Goal: Transaction & Acquisition: Obtain resource

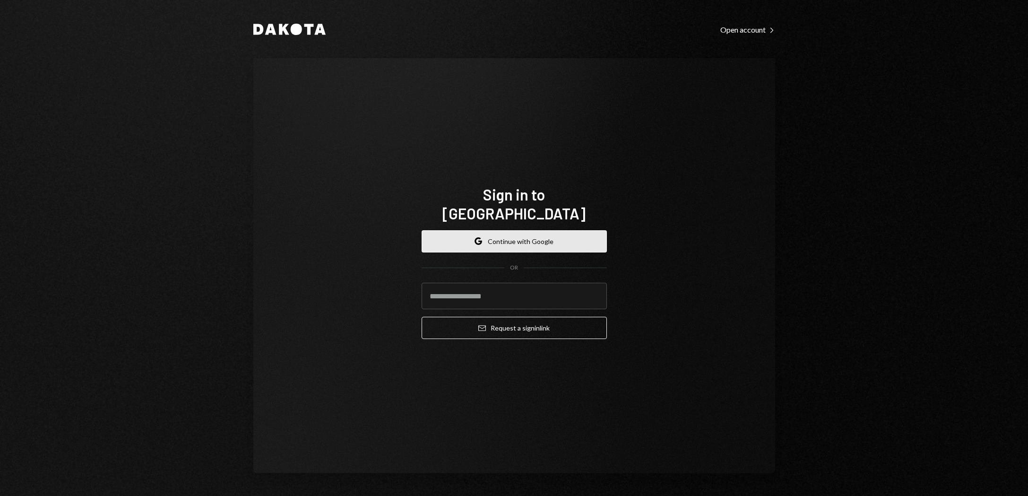
click at [522, 232] on button "Google Continue with Google" at bounding box center [514, 241] width 185 height 22
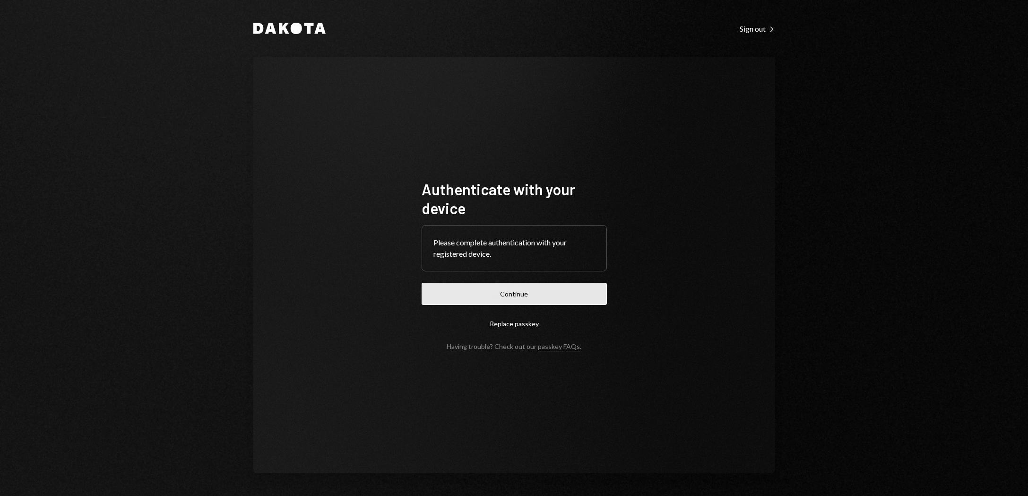
click at [508, 295] on button "Continue" at bounding box center [514, 294] width 185 height 22
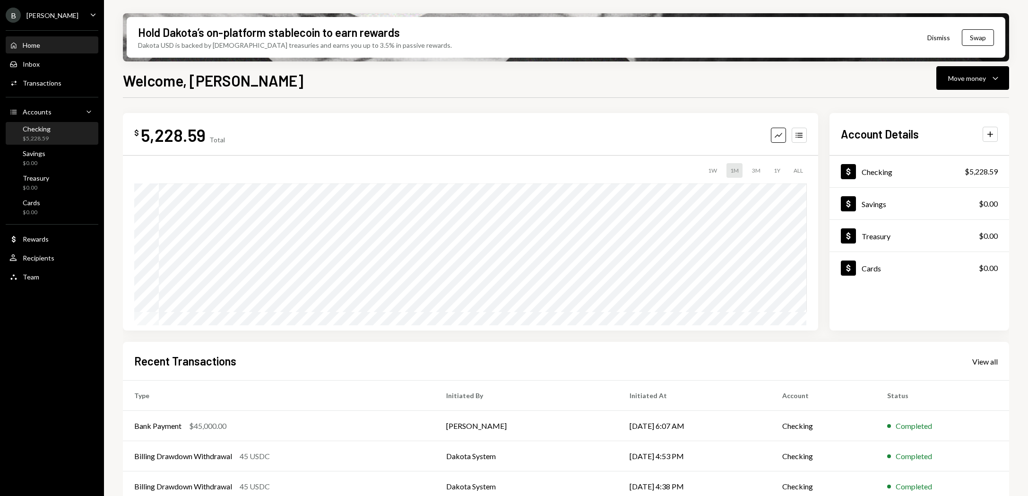
click at [43, 136] on div "$5,228.59" at bounding box center [37, 139] width 28 height 8
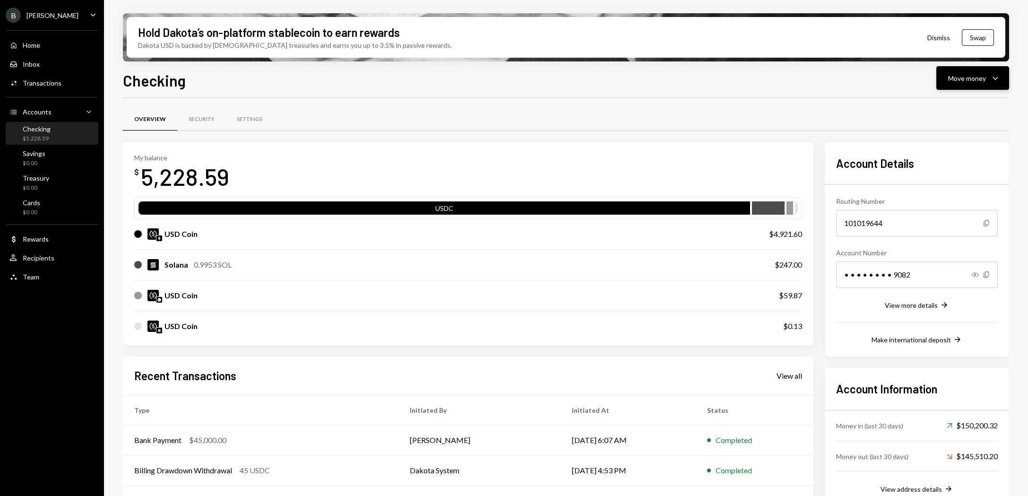
click at [981, 74] on div "Move money" at bounding box center [967, 78] width 38 height 10
click at [949, 185] on div "Swap Swap stablecoins" at bounding box center [958, 178] width 95 height 21
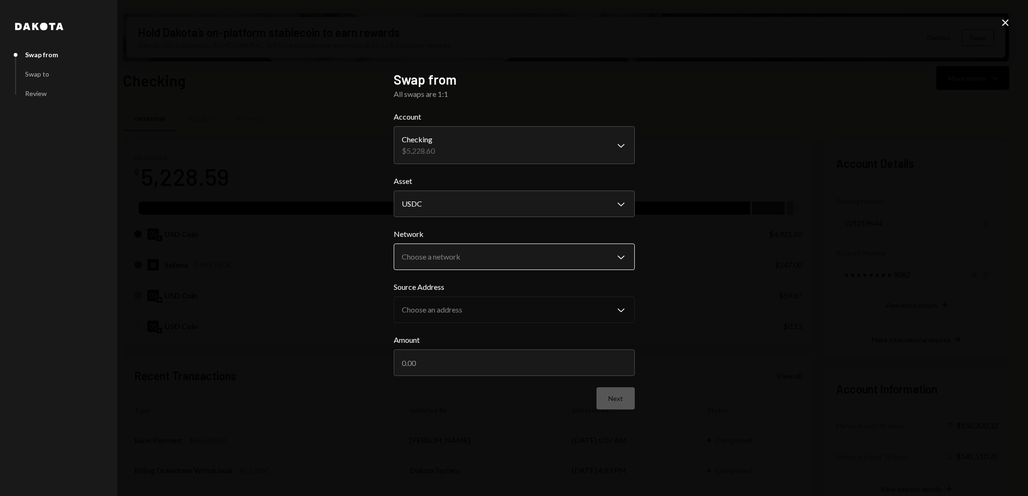
click at [508, 255] on body "B Billy Bets Caret Down Home Home Inbox Inbox Activities Transactions Accounts …" at bounding box center [514, 248] width 1028 height 496
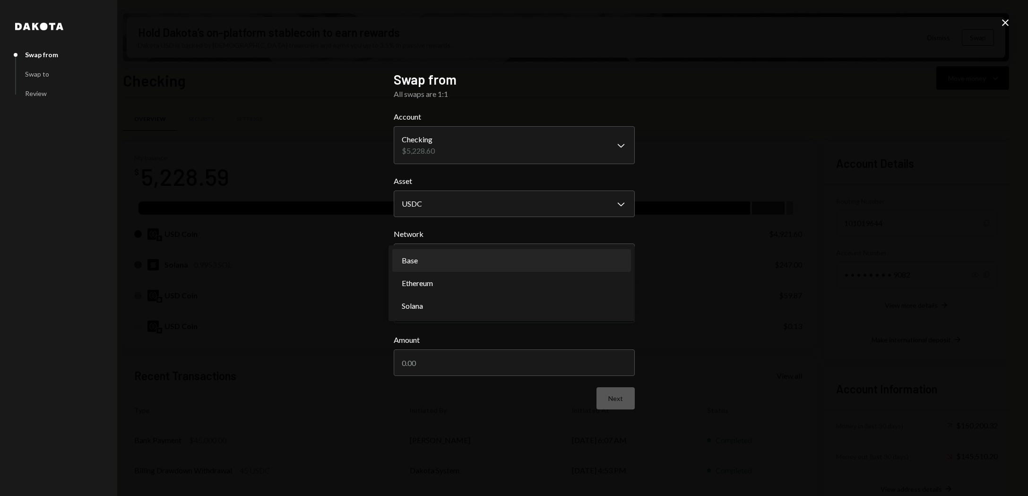
select select "**********"
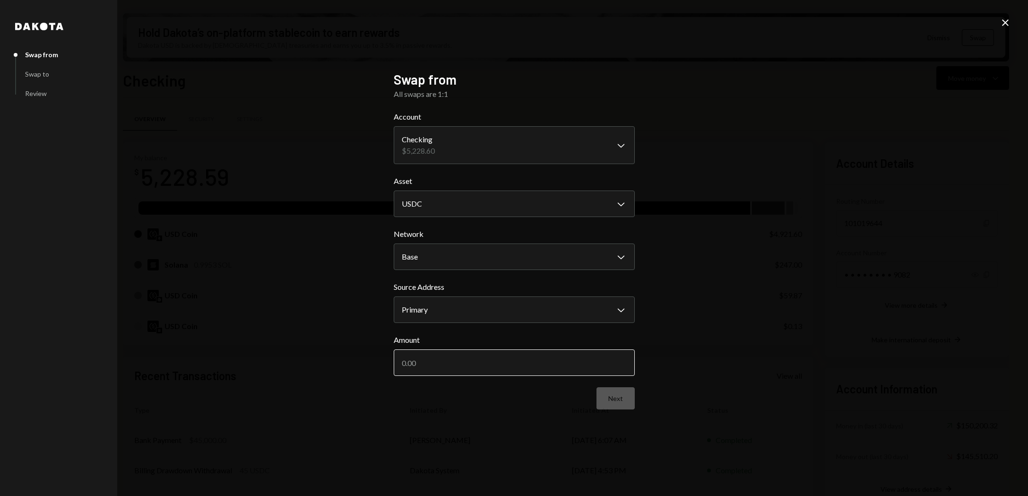
click at [513, 366] on input "Amount" at bounding box center [514, 362] width 241 height 26
type input "5000"
click at [618, 403] on button "Next" at bounding box center [615, 398] width 38 height 22
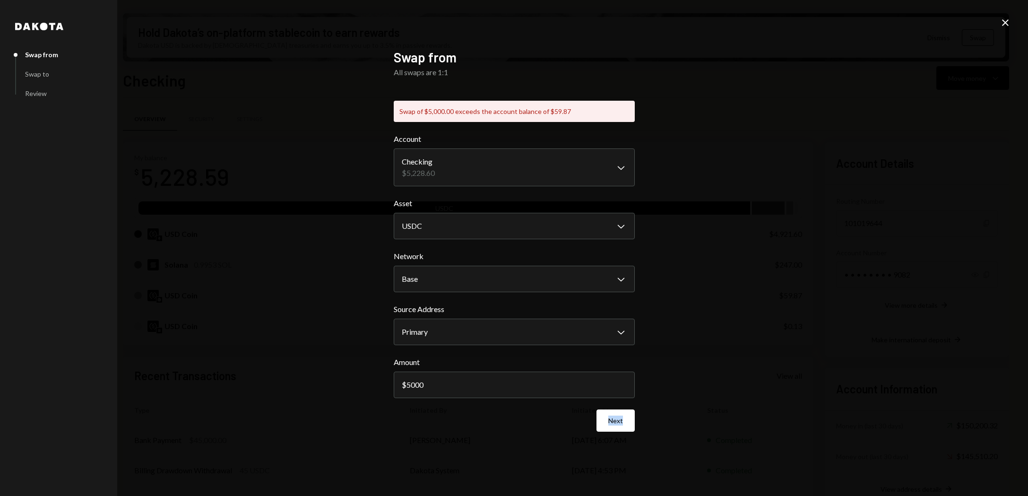
click at [1009, 23] on icon "Close" at bounding box center [1005, 22] width 11 height 11
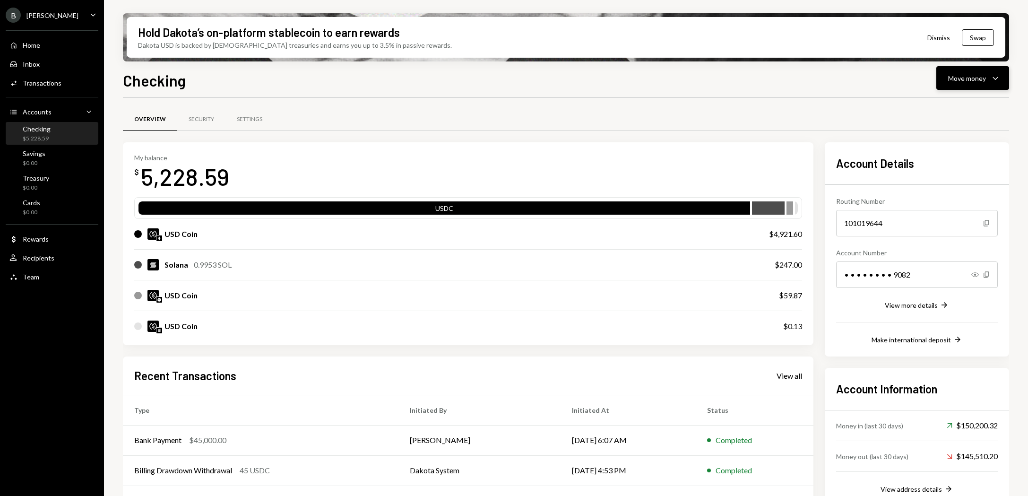
click at [982, 86] on button "Move money Caret Down" at bounding box center [972, 78] width 73 height 24
click at [949, 175] on div "Swap stablecoins" at bounding box center [965, 178] width 69 height 10
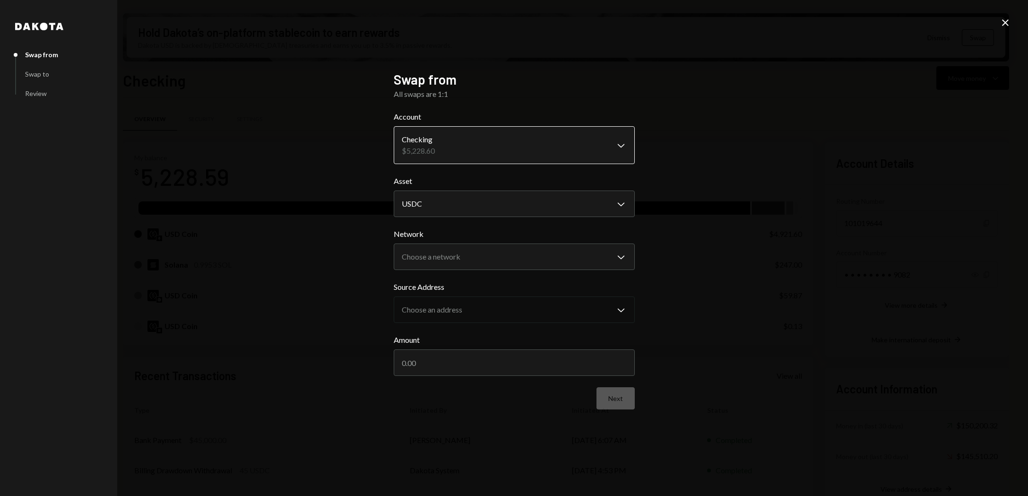
click at [528, 148] on body "B Billy Bets Caret Down Home Home Inbox Inbox Activities Transactions Accounts …" at bounding box center [514, 248] width 1028 height 496
click at [512, 260] on body "B Billy Bets Caret Down Home Home Inbox Inbox Activities Transactions Accounts …" at bounding box center [514, 248] width 1028 height 496
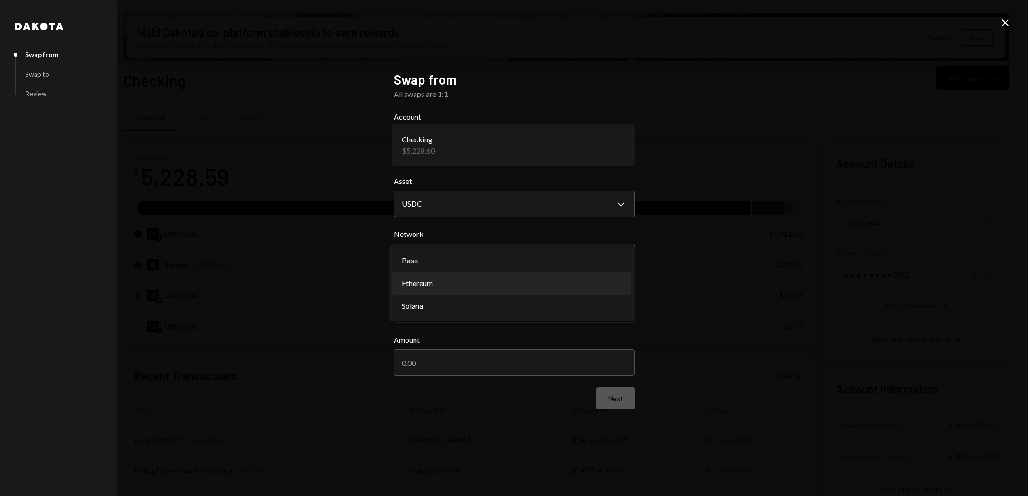
select select "**********"
click at [478, 373] on input "Amount" at bounding box center [514, 362] width 241 height 26
click at [457, 363] on input "Amount" at bounding box center [514, 362] width 241 height 26
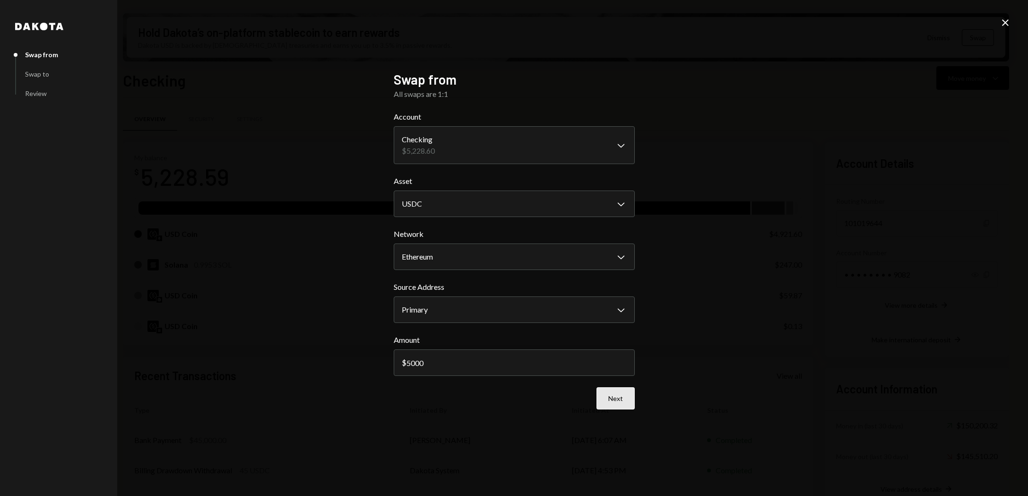
click at [615, 402] on button "Next" at bounding box center [615, 398] width 38 height 22
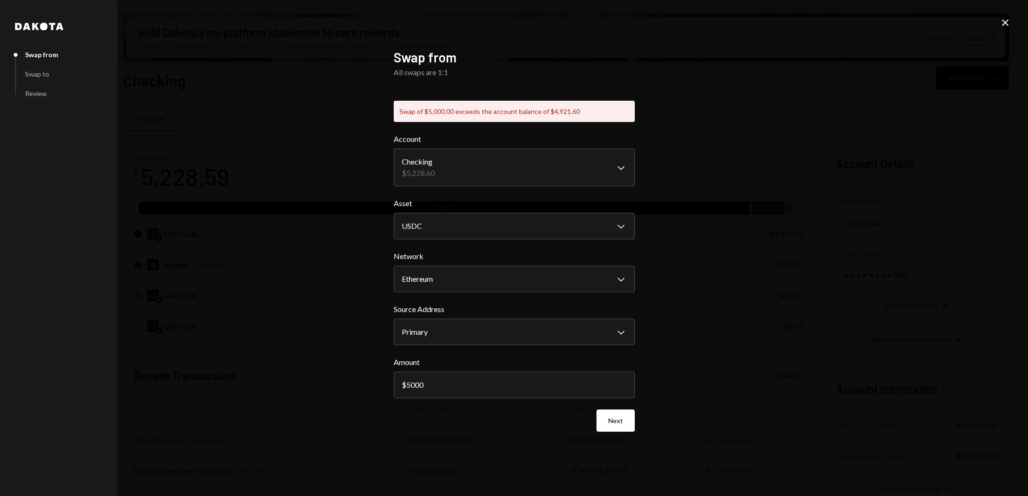
drag, startPoint x: 453, startPoint y: 388, endPoint x: 380, endPoint y: 388, distance: 72.3
click at [380, 388] on div "**********" at bounding box center [514, 248] width 1028 height 496
type input "4921.60"
click at [610, 422] on button "Next" at bounding box center [615, 420] width 38 height 22
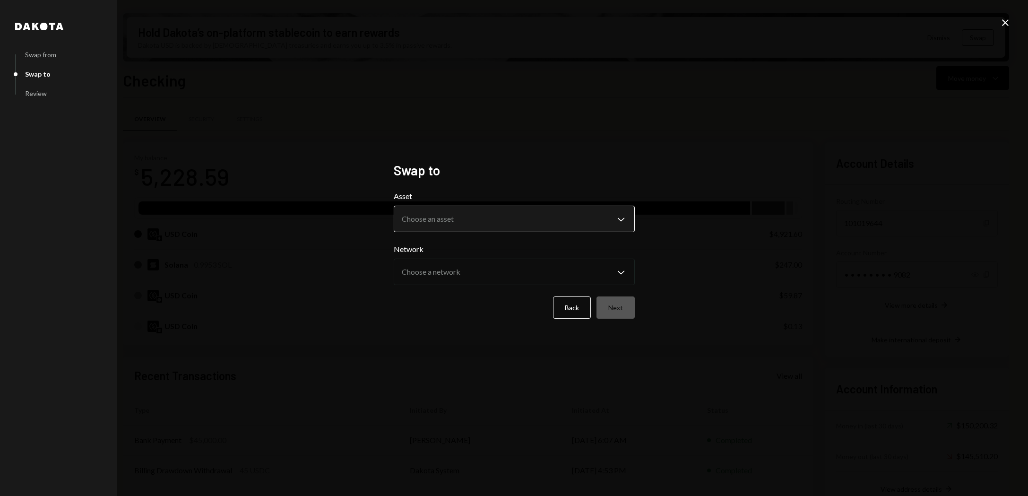
click at [545, 215] on body "B Billy Bets Caret Down Home Home Inbox Inbox Activities Transactions Accounts …" at bounding box center [514, 248] width 1028 height 496
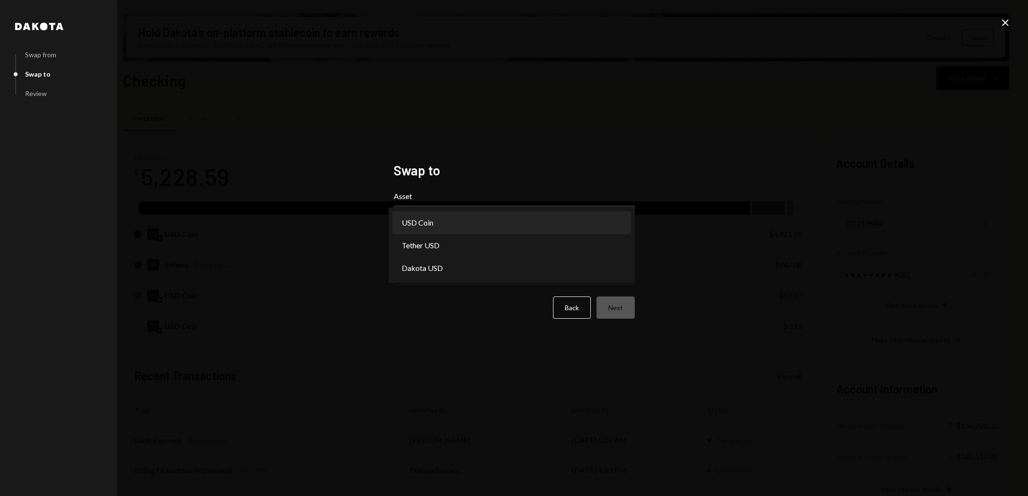
select select "****"
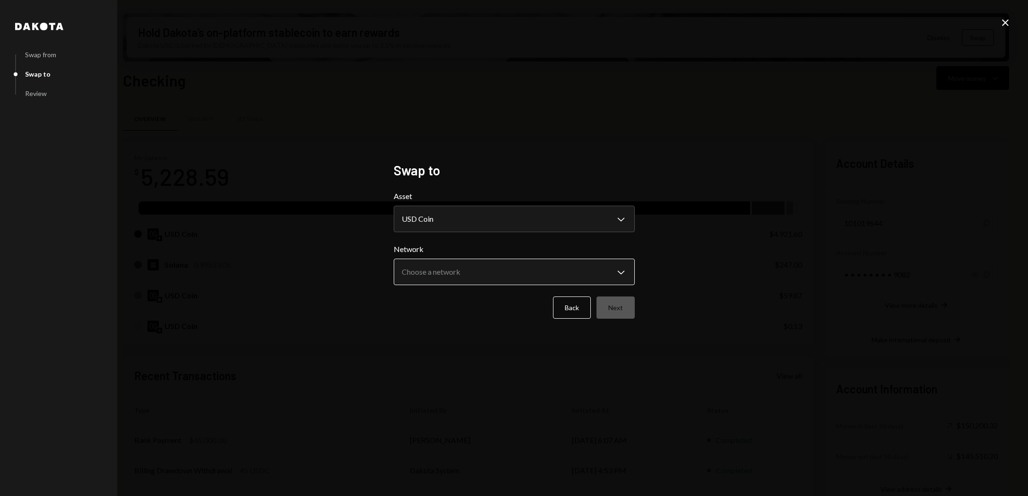
click at [507, 270] on body "B Billy Bets Caret Down Home Home Inbox Inbox Activities Transactions Accounts …" at bounding box center [514, 248] width 1028 height 496
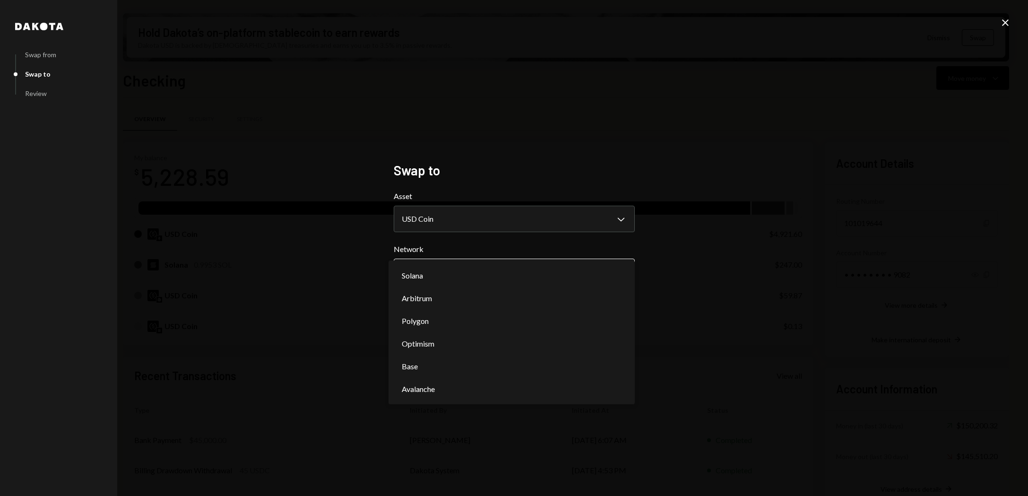
select select "**********"
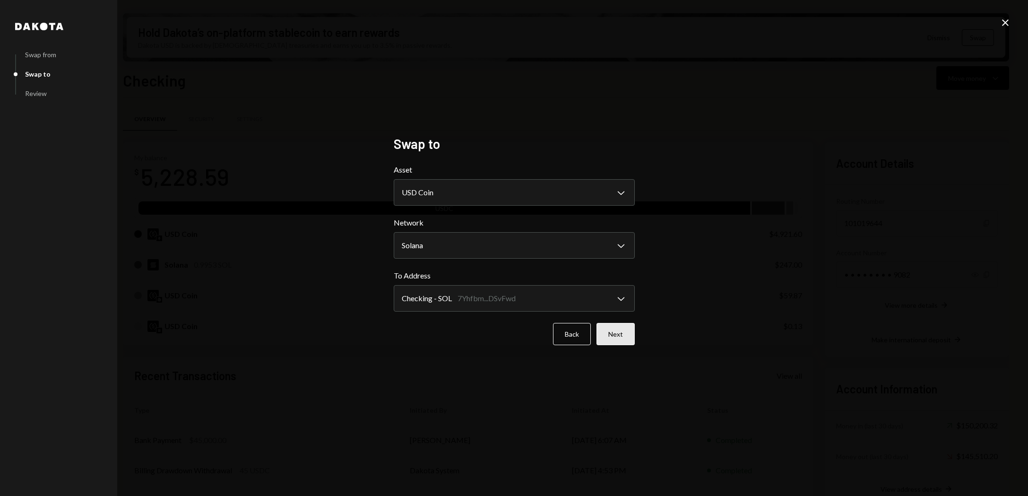
click at [616, 338] on button "Next" at bounding box center [615, 334] width 38 height 22
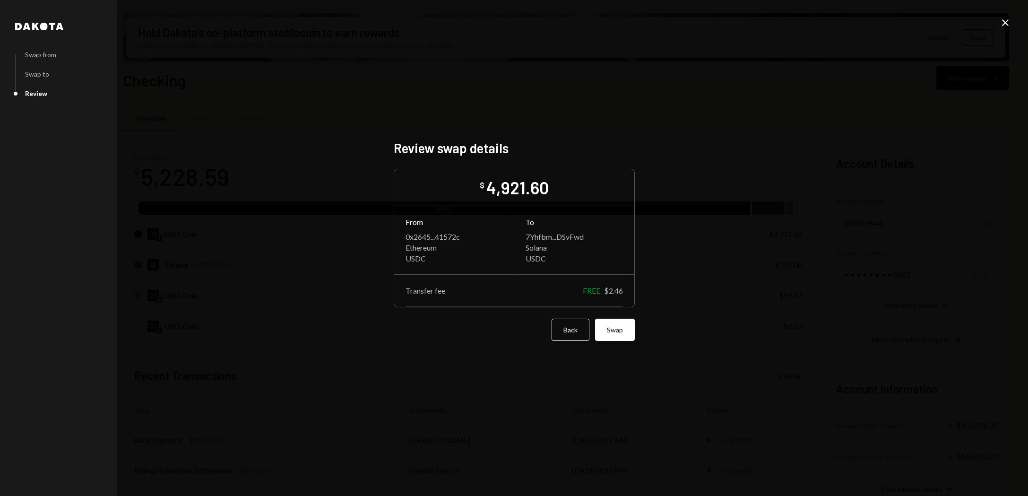
click at [616, 338] on button "Swap" at bounding box center [615, 330] width 40 height 22
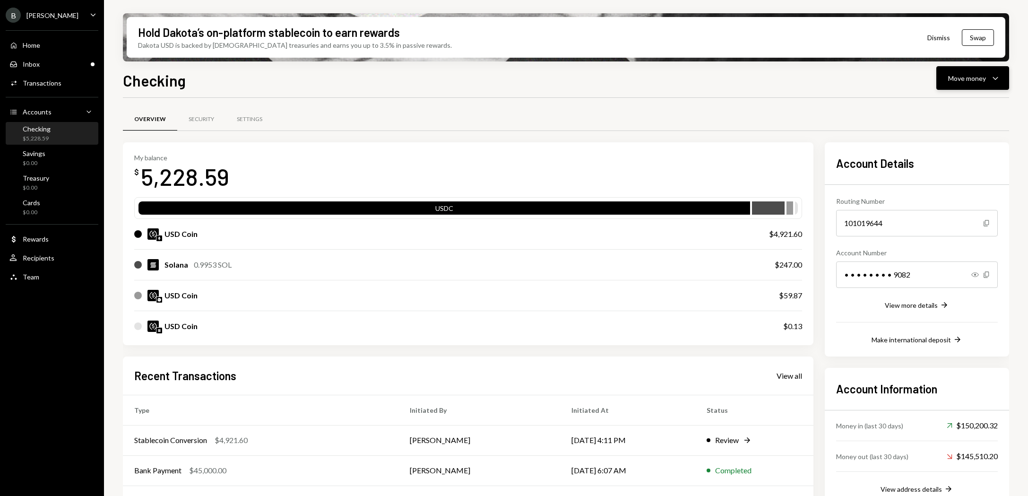
click at [980, 85] on button "Move money Caret Down" at bounding box center [972, 78] width 73 height 24
click at [950, 173] on div "Swap Swap stablecoins" at bounding box center [958, 178] width 95 height 21
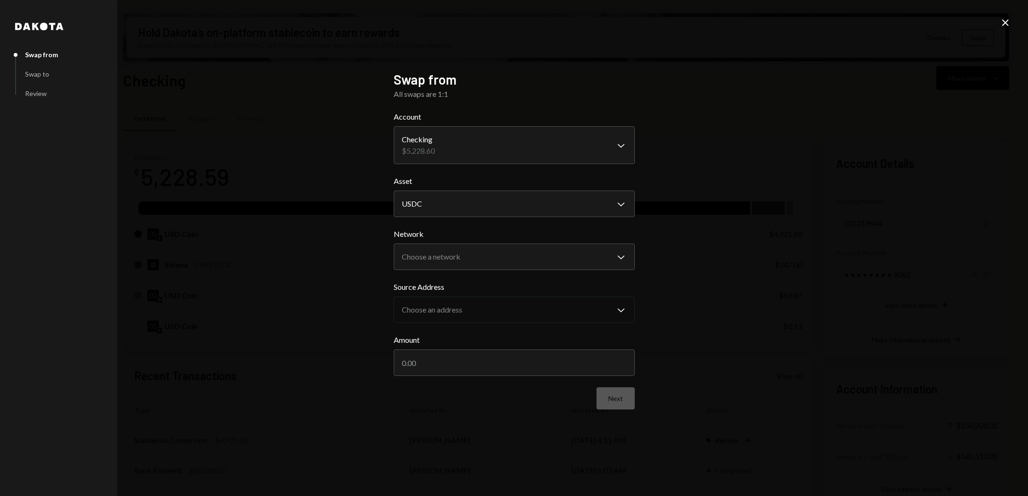
click at [1006, 22] on icon at bounding box center [1005, 22] width 7 height 7
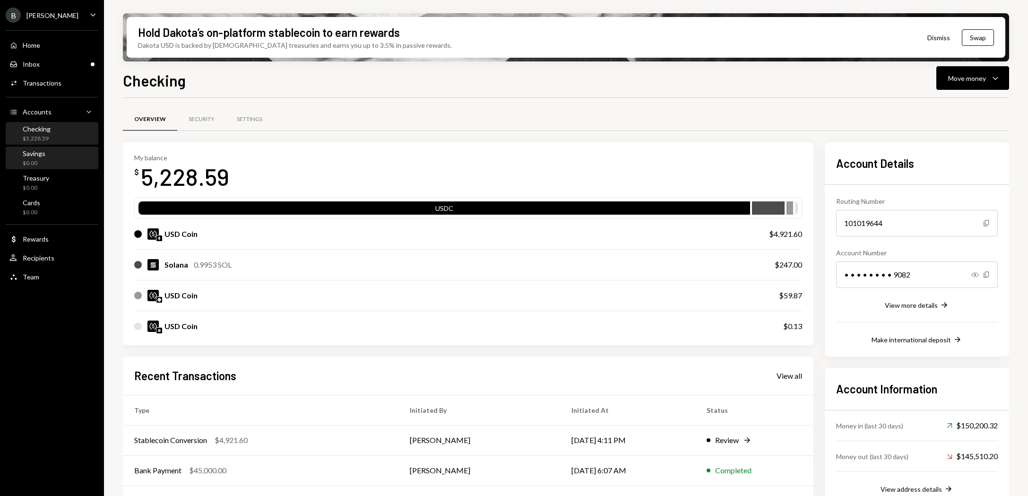
click at [56, 164] on div "Savings $0.00" at bounding box center [51, 158] width 85 height 18
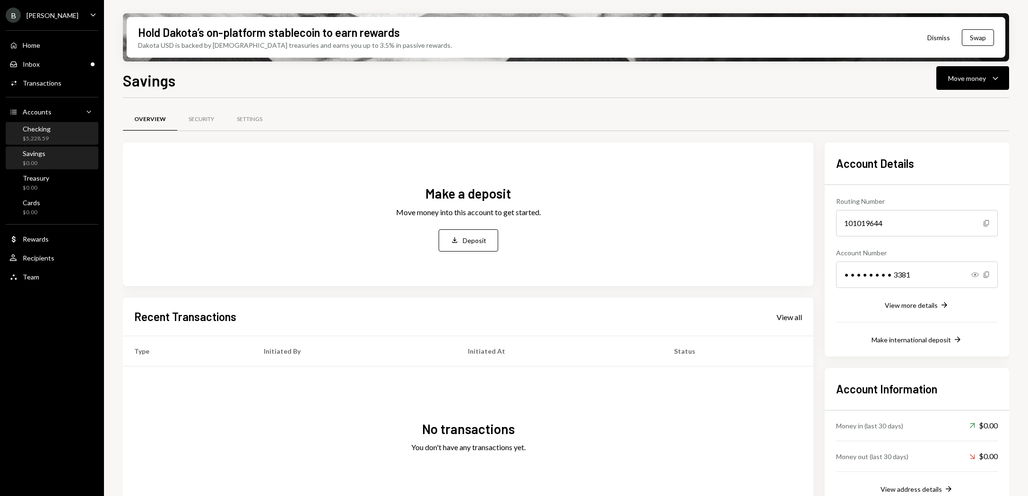
click at [57, 135] on div "Checking $5,228.59" at bounding box center [51, 134] width 85 height 18
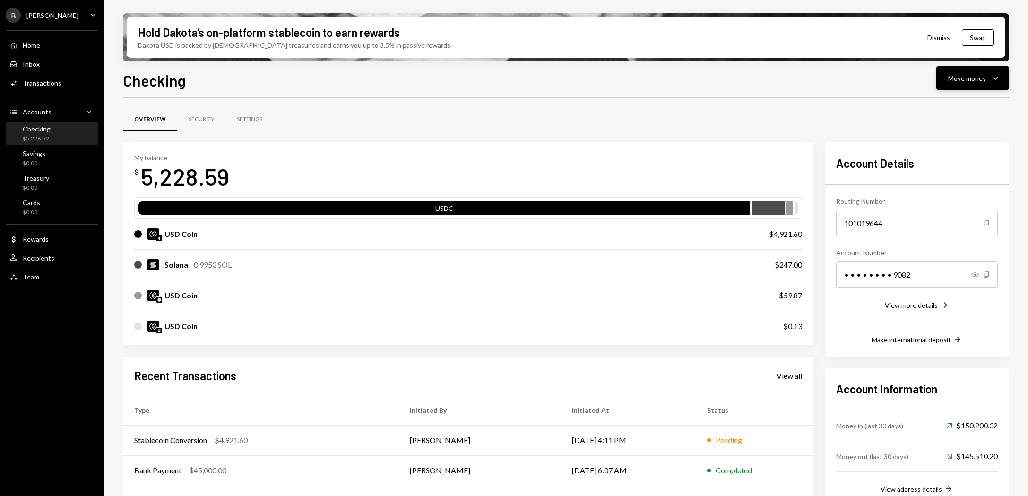
click at [992, 82] on icon "Caret Down" at bounding box center [995, 77] width 11 height 11
click at [945, 111] on div "Send" at bounding box center [965, 107] width 69 height 10
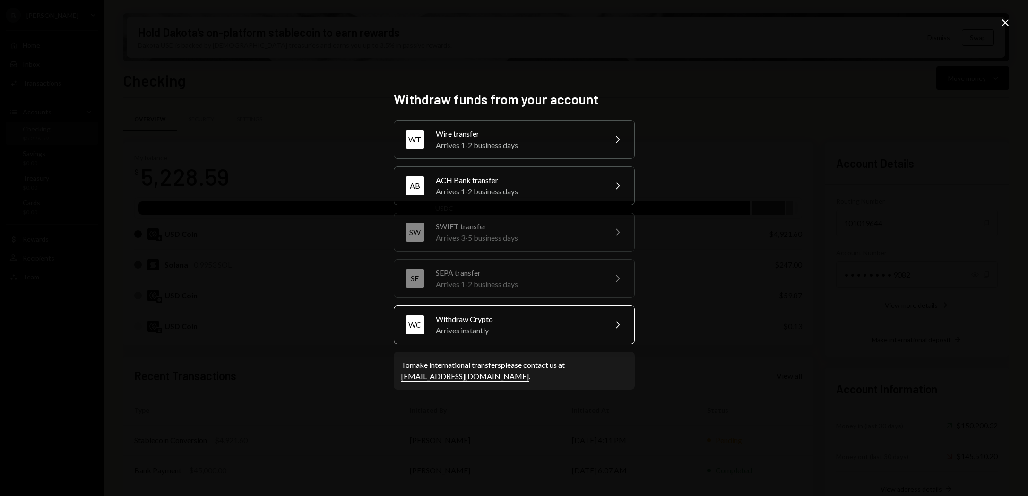
click at [483, 330] on div "Arrives instantly" at bounding box center [518, 330] width 164 height 11
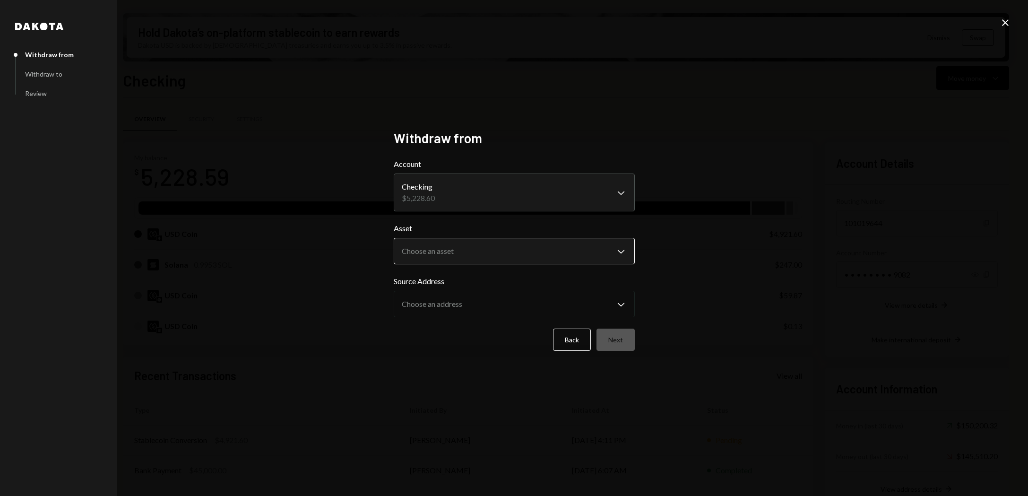
click at [475, 246] on body "B Billy Bets Caret Down Home Home Inbox Inbox Activities Transactions Accounts …" at bounding box center [514, 248] width 1028 height 496
select select "***"
click at [613, 341] on button "Next" at bounding box center [615, 339] width 38 height 22
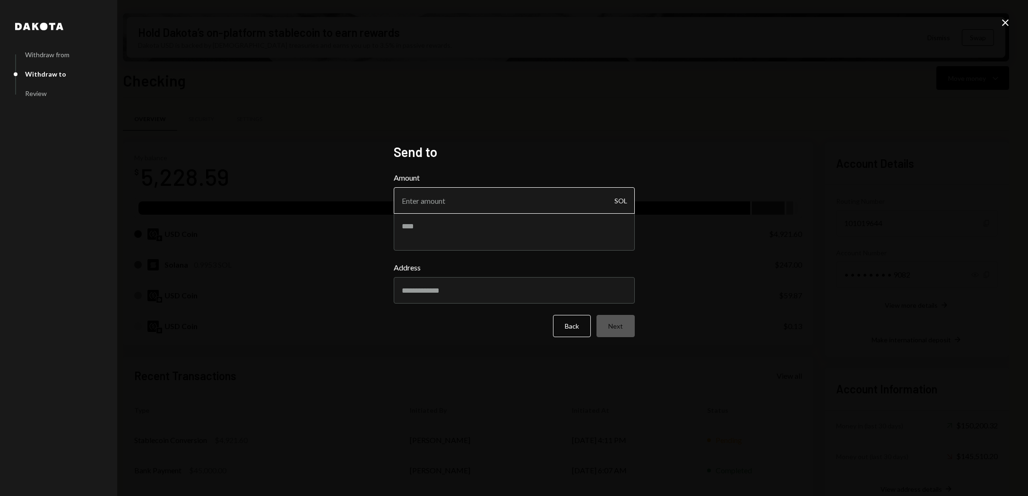
click at [457, 202] on input "Amount" at bounding box center [514, 200] width 241 height 26
type input "1"
click at [435, 240] on textarea at bounding box center [514, 232] width 241 height 38
type input ".995"
click at [423, 288] on input "Address" at bounding box center [514, 290] width 241 height 26
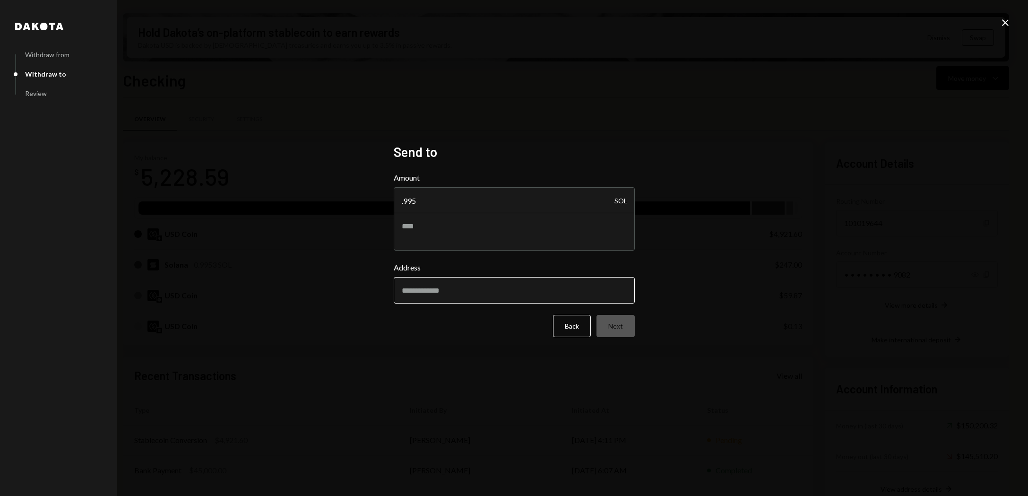
paste input "**********"
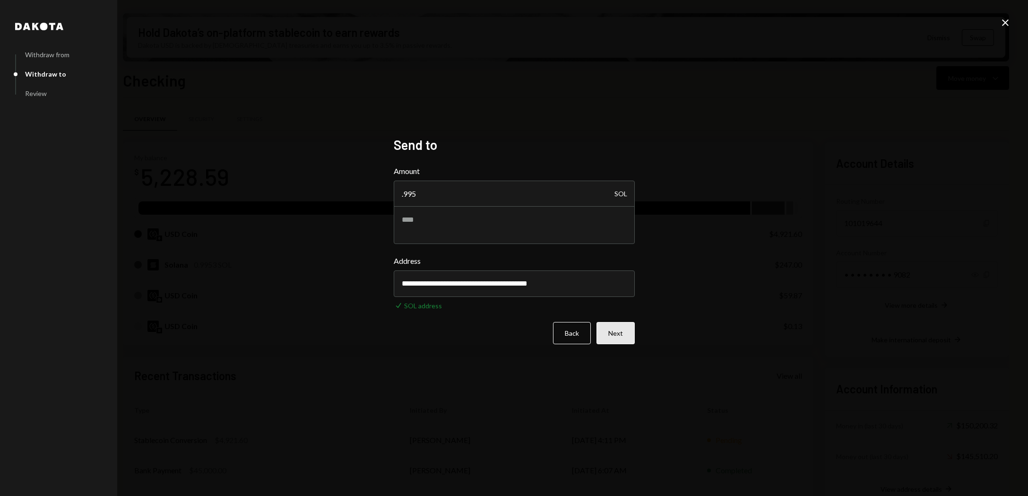
type input "**********"
click at [614, 335] on button "Next" at bounding box center [615, 333] width 38 height 22
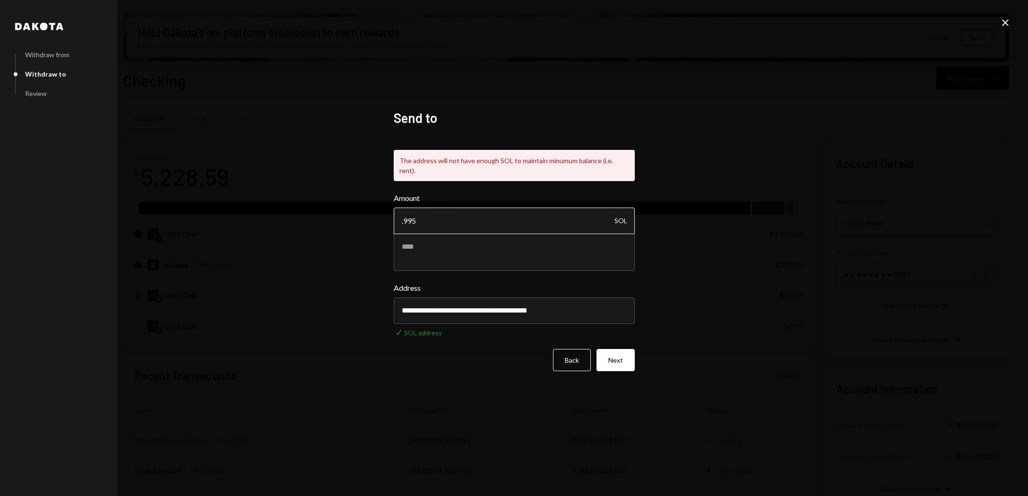
click at [436, 218] on input ".995" at bounding box center [514, 220] width 241 height 26
type input ".99"
click at [620, 366] on div "**********" at bounding box center [514, 248] width 241 height 276
click at [612, 358] on button "Next" at bounding box center [615, 360] width 38 height 22
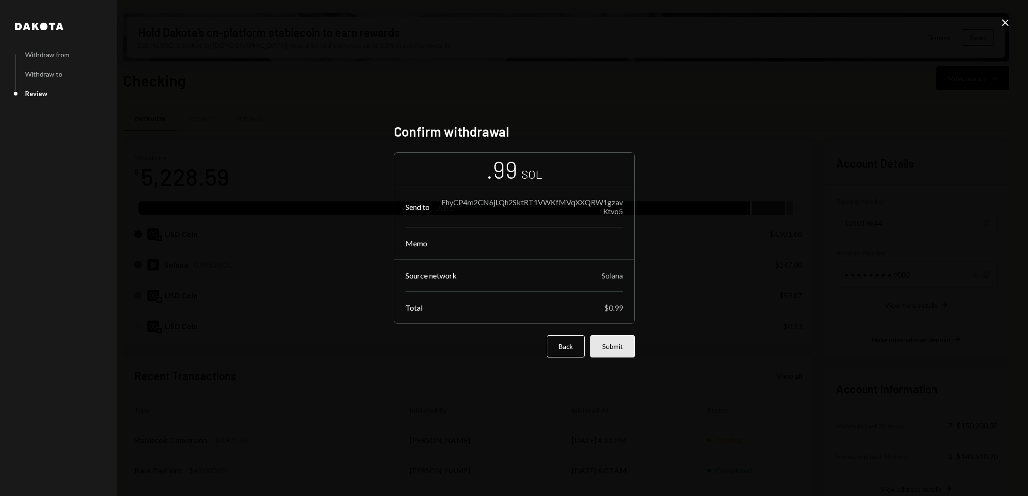
click at [611, 352] on button "Submit" at bounding box center [612, 346] width 44 height 22
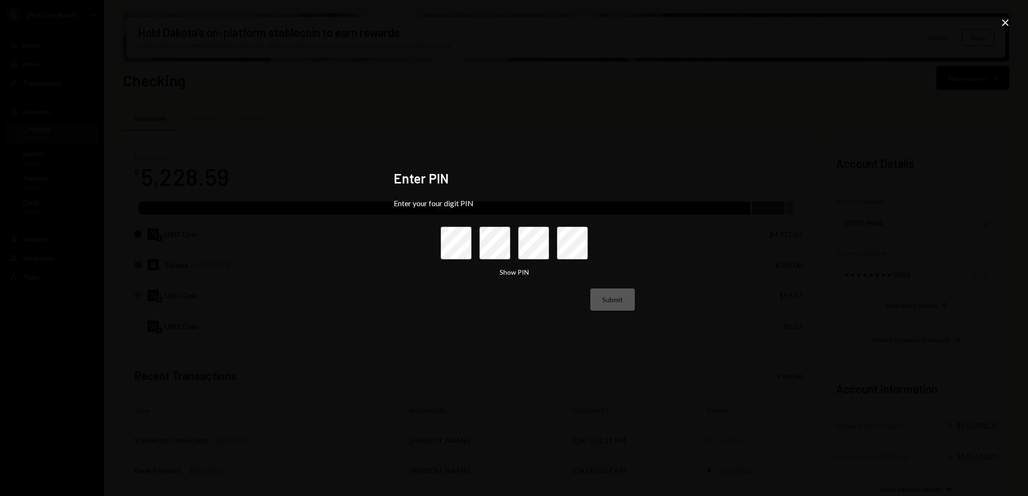
click at [1006, 22] on icon at bounding box center [1005, 22] width 7 height 7
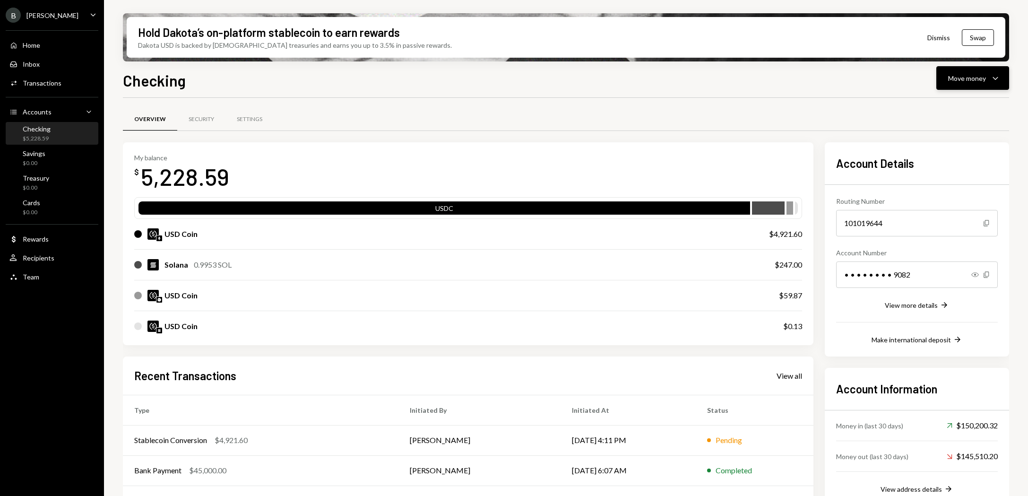
click at [949, 83] on div "Move money Caret Down" at bounding box center [972, 77] width 49 height 11
click at [942, 114] on div "Withdraw Send" at bounding box center [958, 106] width 95 height 21
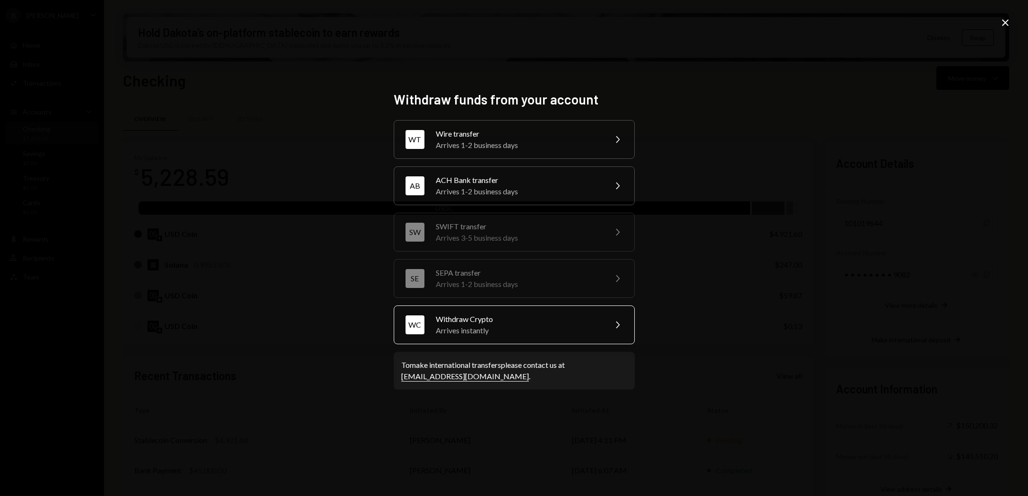
click at [550, 322] on div "Withdraw Crypto" at bounding box center [518, 318] width 164 height 11
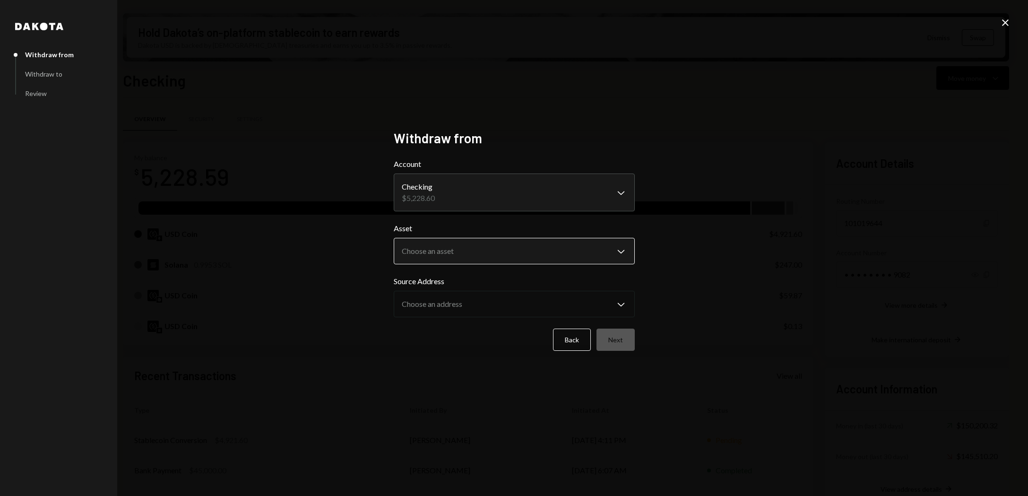
click at [483, 254] on body "B Billy Bets Caret Down Home Home Inbox Inbox Activities Transactions Accounts …" at bounding box center [514, 248] width 1028 height 496
select select "***"
click at [611, 338] on button "Next" at bounding box center [615, 339] width 38 height 22
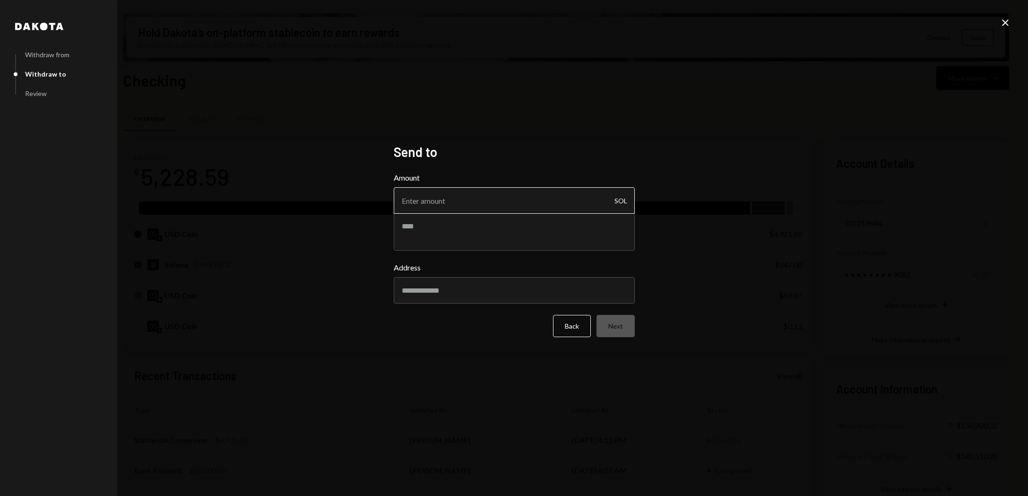
click at [483, 199] on input "Amount" at bounding box center [514, 200] width 241 height 26
type input ".99"
click at [459, 233] on textarea at bounding box center [514, 232] width 241 height 38
click at [465, 292] on input "Address" at bounding box center [514, 290] width 241 height 26
paste input "**********"
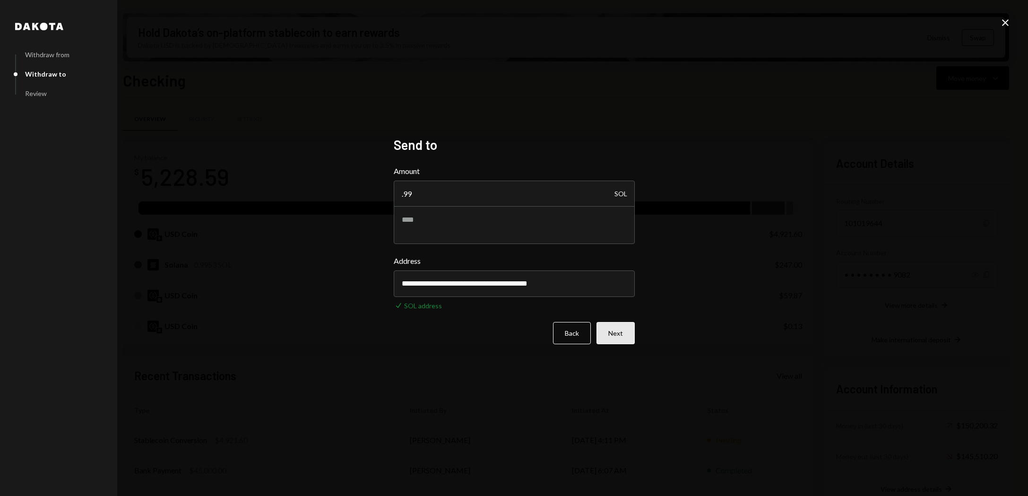
type input "**********"
click at [619, 336] on button "Next" at bounding box center [615, 333] width 38 height 22
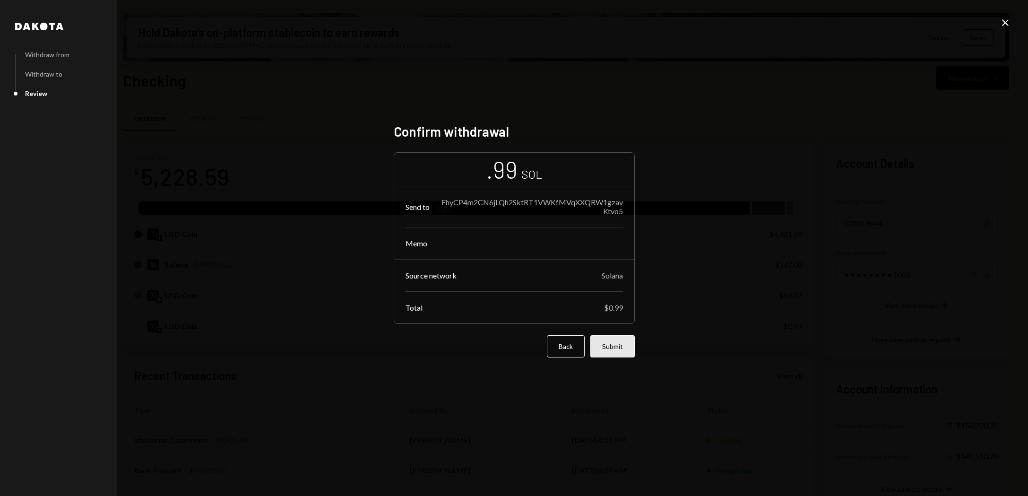
click at [616, 344] on button "Submit" at bounding box center [612, 346] width 44 height 22
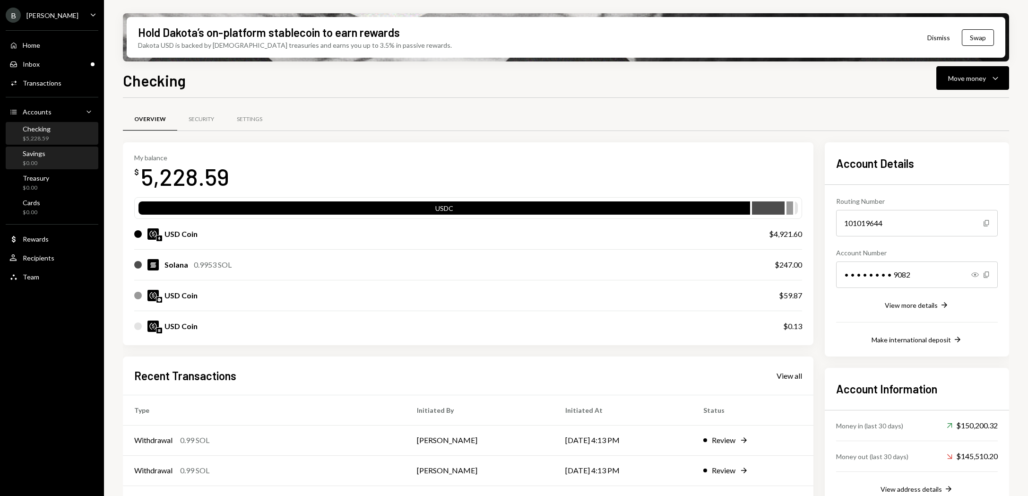
click at [35, 164] on div "$0.00" at bounding box center [34, 163] width 23 height 8
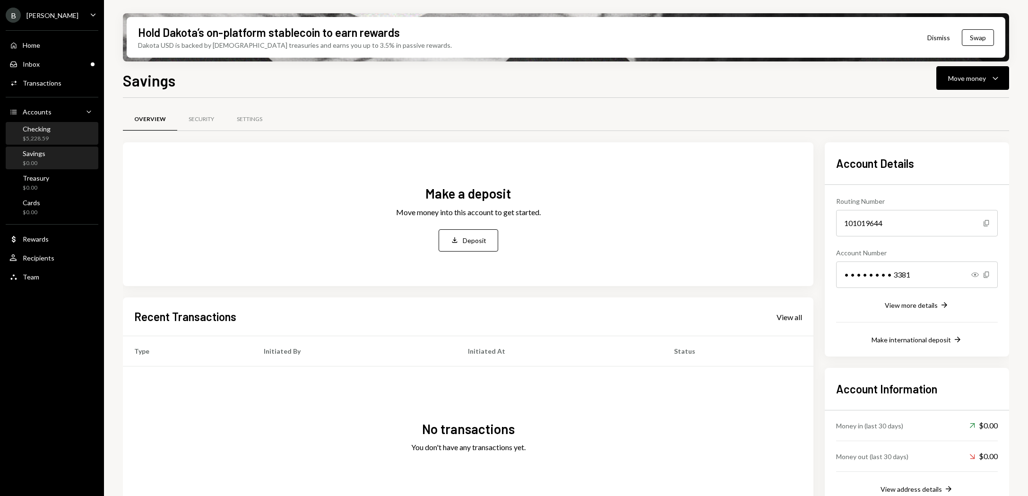
click at [48, 133] on div "Checking $5,228.59" at bounding box center [37, 134] width 28 height 18
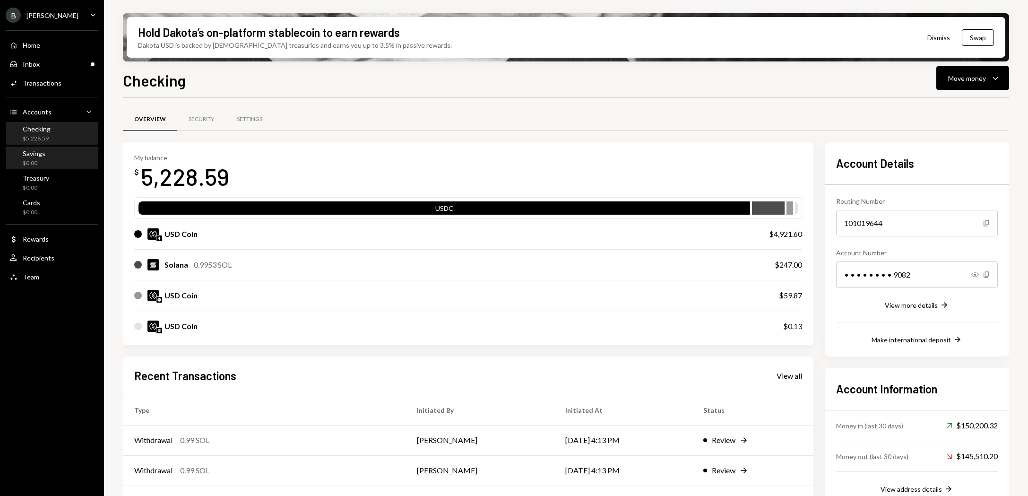
click at [31, 166] on div "$0.00" at bounding box center [34, 163] width 23 height 8
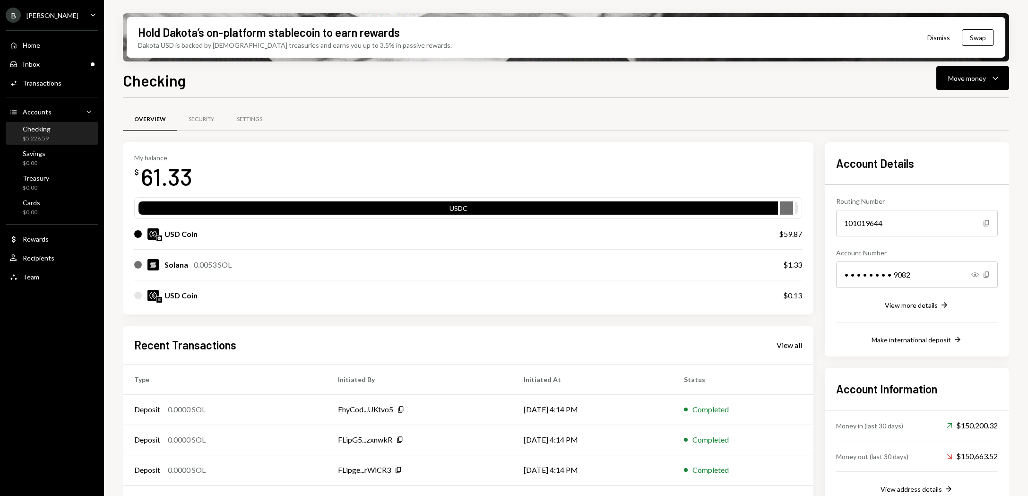
click at [53, 139] on div "Checking $5,228.59" at bounding box center [51, 134] width 85 height 18
click at [58, 160] on div "Savings $0.00" at bounding box center [51, 158] width 85 height 18
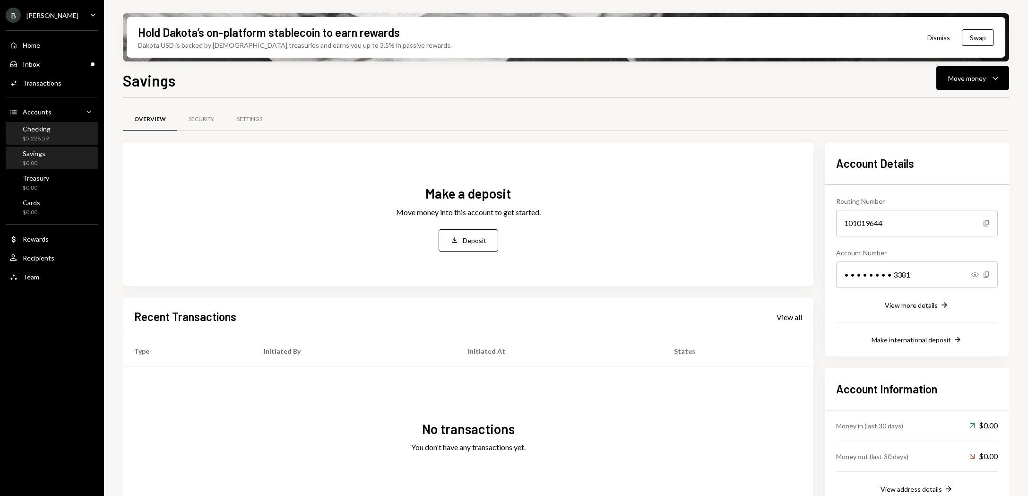
click at [59, 127] on div "Checking $5,228.59" at bounding box center [51, 134] width 85 height 18
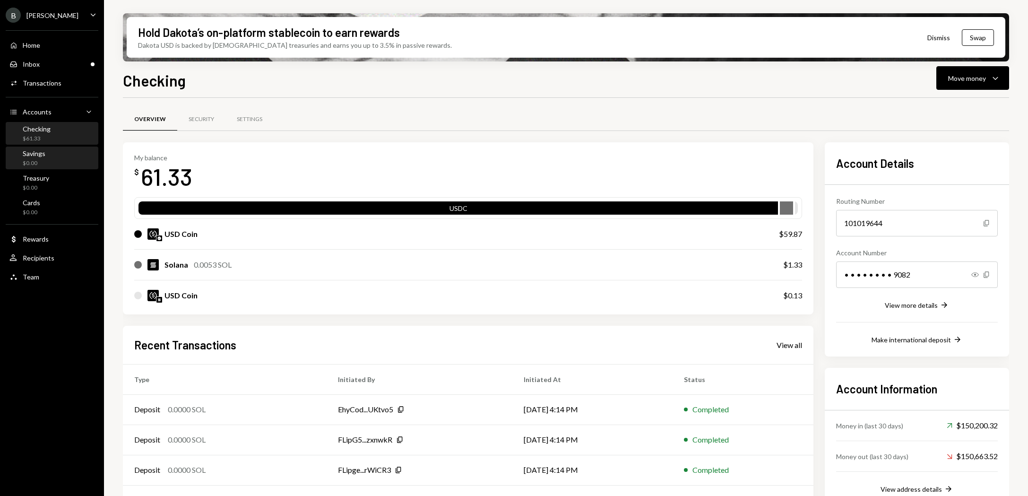
click at [58, 151] on div "Savings $0.00" at bounding box center [51, 158] width 85 height 18
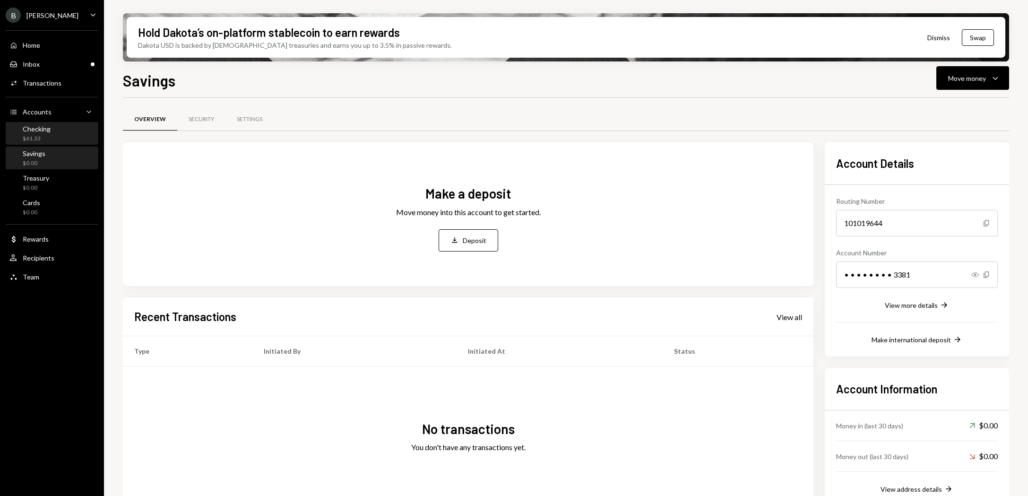
click at [57, 129] on div "Checking $61.33" at bounding box center [51, 134] width 85 height 18
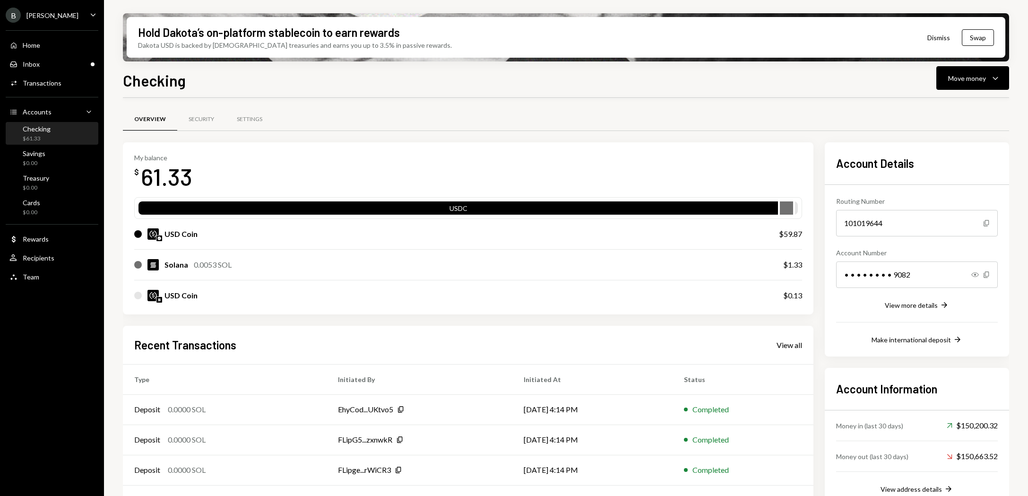
scroll to position [58, 0]
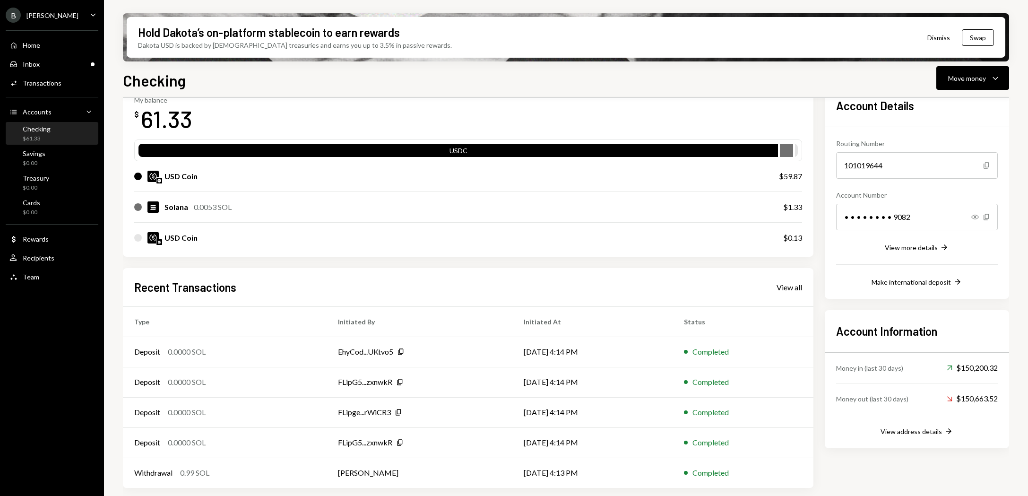
click at [790, 288] on div "View all" at bounding box center [790, 287] width 26 height 9
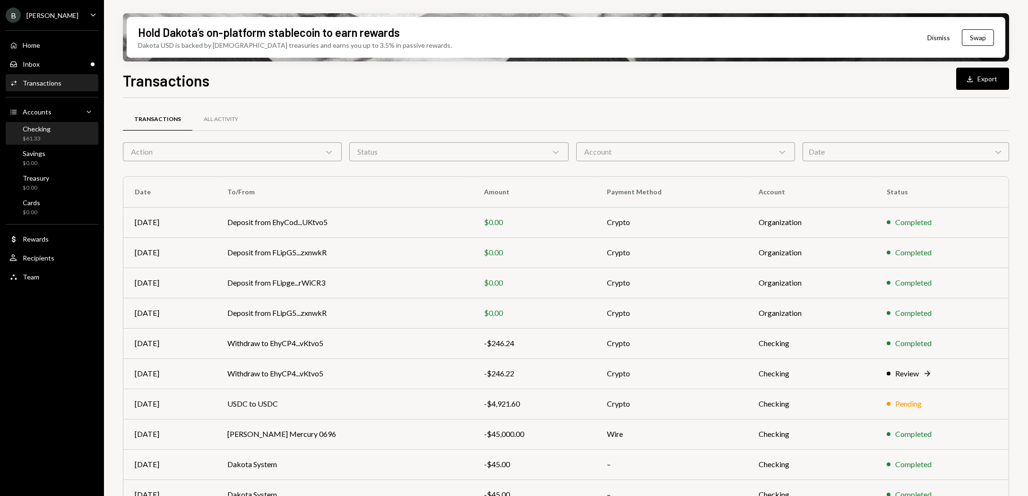
click at [43, 134] on div "Checking $61.33" at bounding box center [37, 134] width 28 height 18
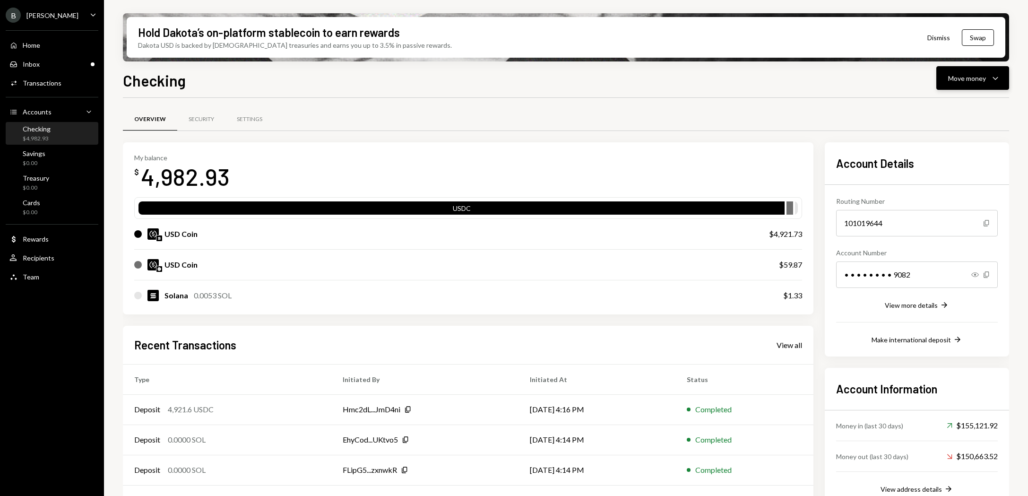
click at [984, 82] on div "Move money" at bounding box center [967, 78] width 38 height 10
click at [944, 110] on div "Send" at bounding box center [965, 107] width 69 height 10
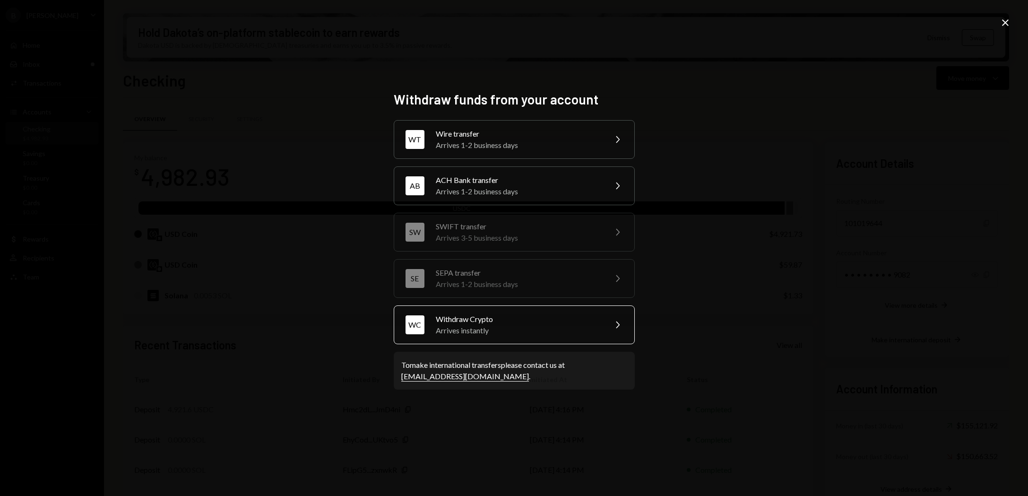
click at [544, 311] on div "WC Withdraw Crypto Arrives instantly Chevron Right" at bounding box center [514, 324] width 241 height 39
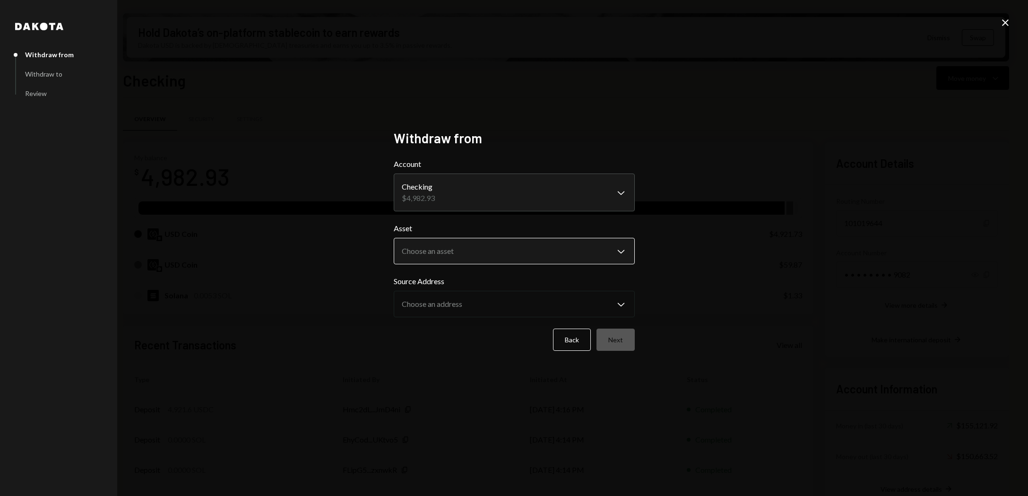
click at [488, 254] on body "B [PERSON_NAME] Bets Caret Down Home Home Inbox Inbox Activities Transactions A…" at bounding box center [514, 248] width 1028 height 496
select select "****"
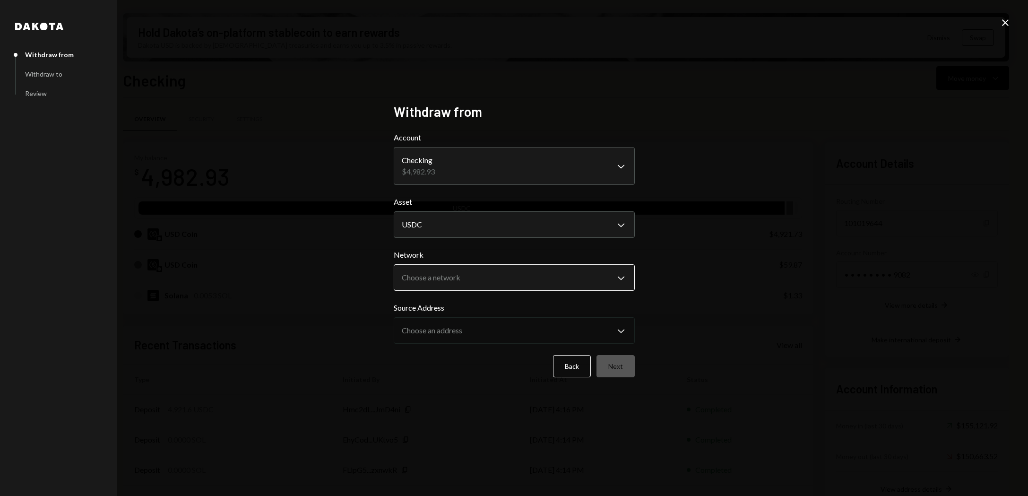
click at [467, 283] on body "B [PERSON_NAME] Bets Caret Down Home Home Inbox Inbox Activities Transactions A…" at bounding box center [514, 248] width 1028 height 496
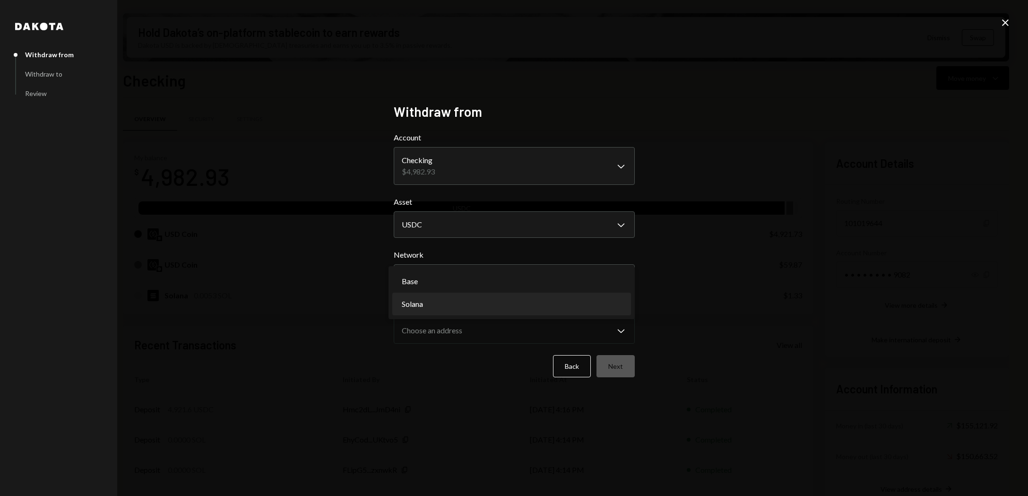
select select "**********"
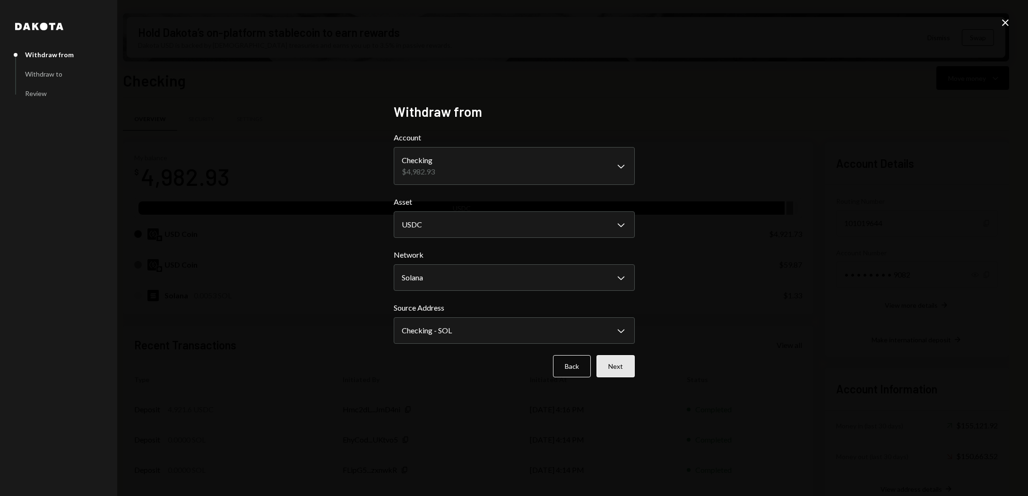
click at [621, 373] on button "Next" at bounding box center [615, 366] width 38 height 22
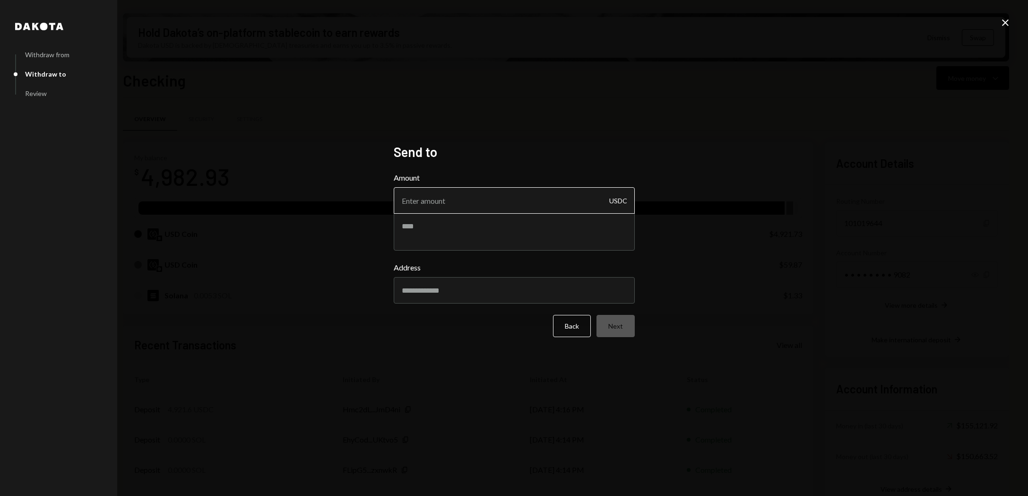
click at [476, 206] on input "Amount" at bounding box center [514, 200] width 241 height 26
type input "4900"
click at [528, 295] on input "Address" at bounding box center [514, 290] width 241 height 26
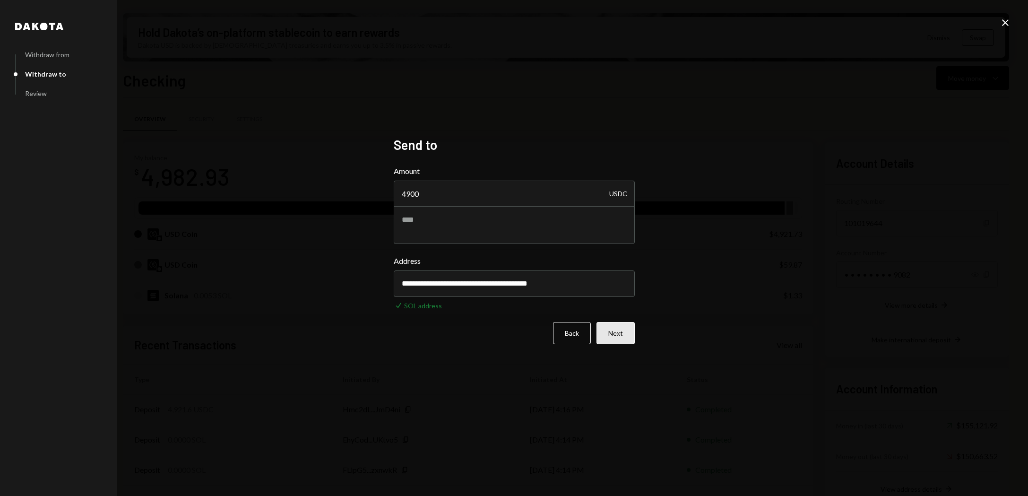
type input "**********"
click at [611, 329] on button "Next" at bounding box center [615, 333] width 38 height 22
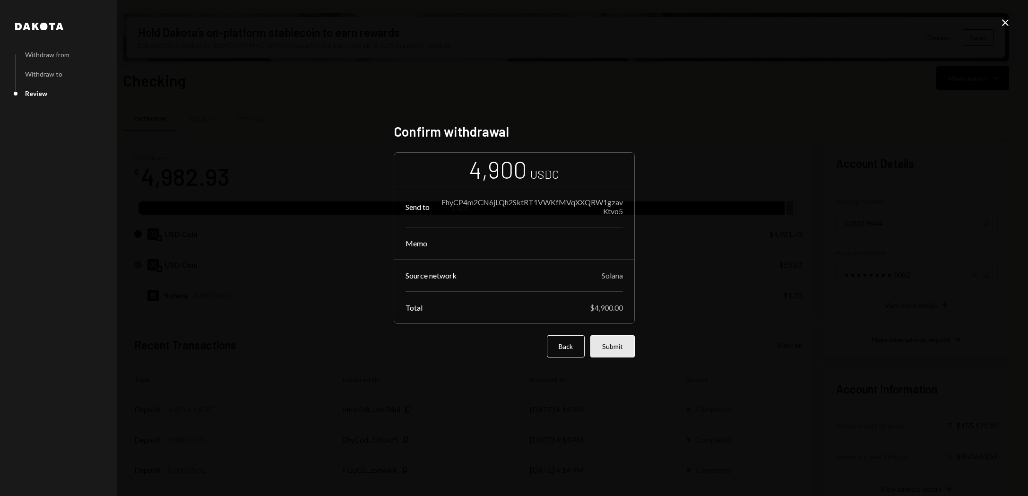
click at [613, 343] on button "Submit" at bounding box center [612, 346] width 44 height 22
